Goal: Find specific page/section: Find specific page/section

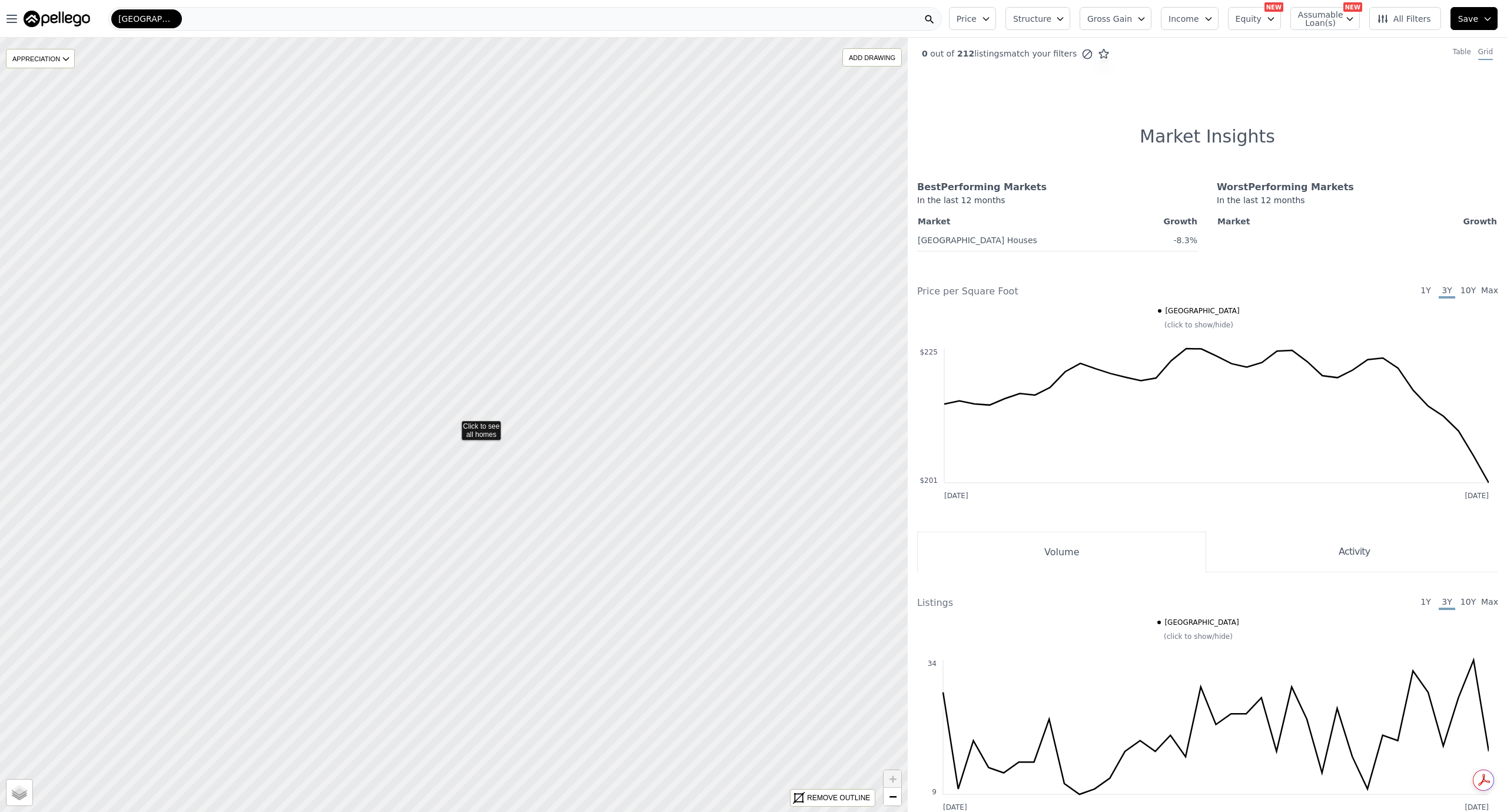
click at [447, 425] on icon at bounding box center [454, 424] width 1092 height 932
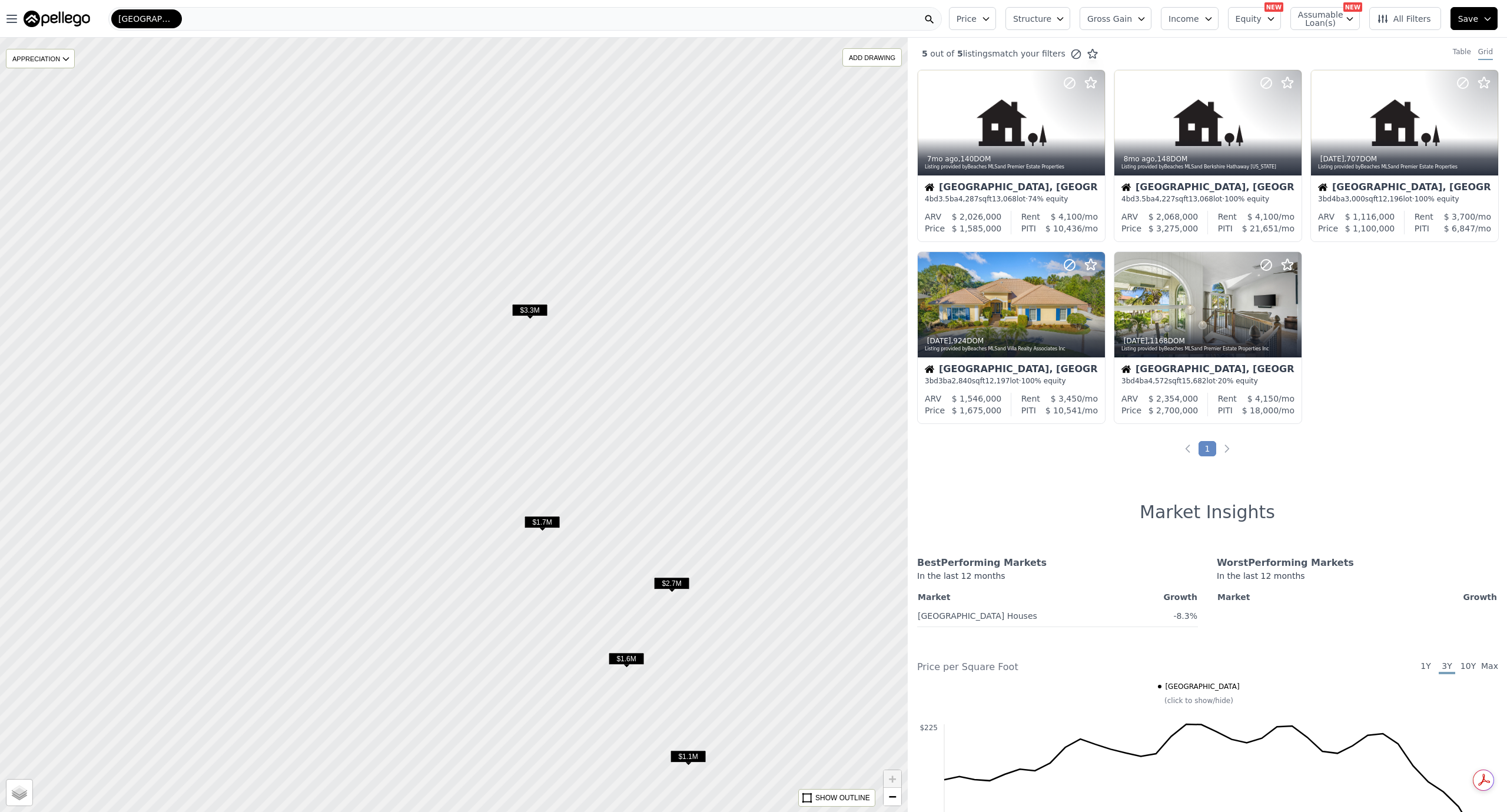
click at [445, 425] on div at bounding box center [454, 425] width 1089 height 929
click at [458, 434] on div at bounding box center [454, 425] width 1089 height 929
click at [460, 446] on div at bounding box center [454, 425] width 1089 height 929
click at [459, 437] on div at bounding box center [454, 425] width 1089 height 929
click at [859, 61] on div "ADD DRAWING" at bounding box center [872, 58] width 58 height 17
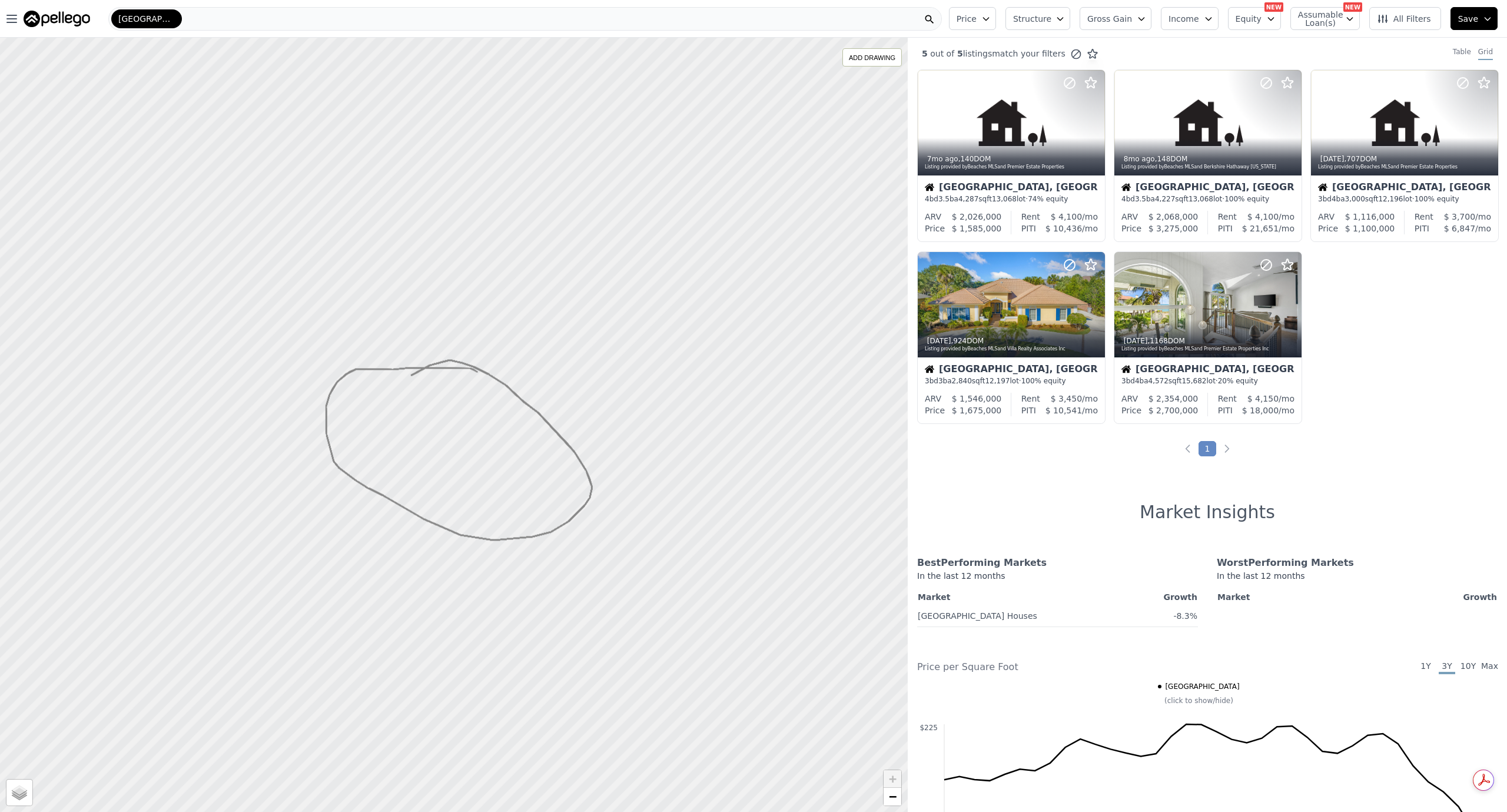
drag, startPoint x: 411, startPoint y: 375, endPoint x: 477, endPoint y: 372, distance: 66.1
click at [463, 435] on div at bounding box center [454, 425] width 1089 height 929
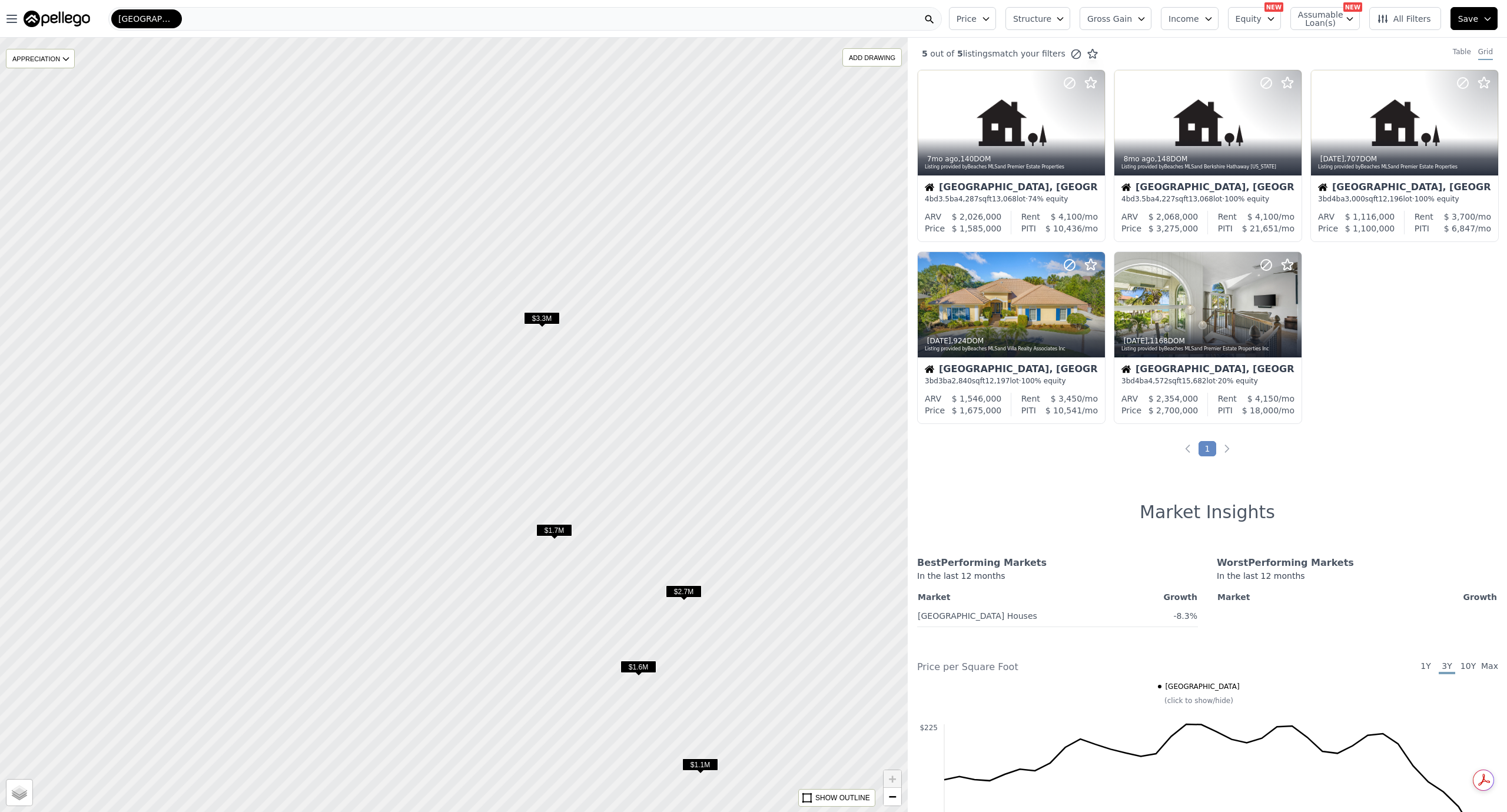
click at [534, 320] on span "$3.3M" at bounding box center [542, 318] width 36 height 12
click at [55, 60] on div "APPRECIATION" at bounding box center [40, 58] width 69 height 20
click at [188, 89] on div at bounding box center [454, 425] width 1089 height 929
click at [14, 22] on icon "button" at bounding box center [11, 19] width 9 height 7
